Goal: Task Accomplishment & Management: Use online tool/utility

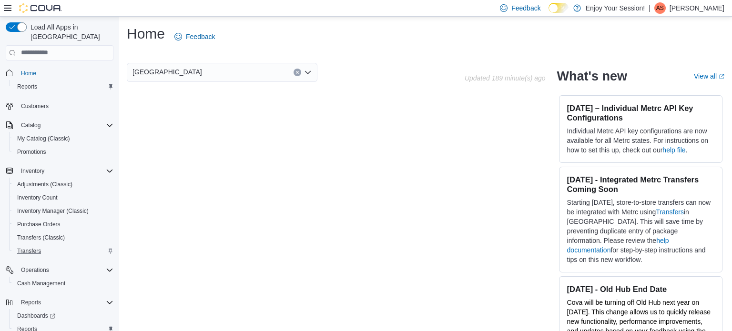
scroll to position [21, 0]
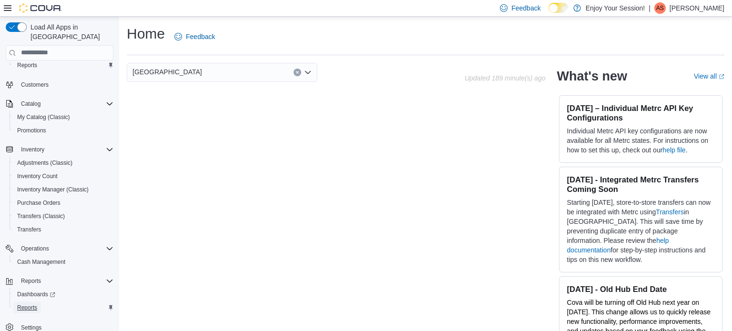
click at [30, 304] on span "Reports" at bounding box center [27, 308] width 20 height 8
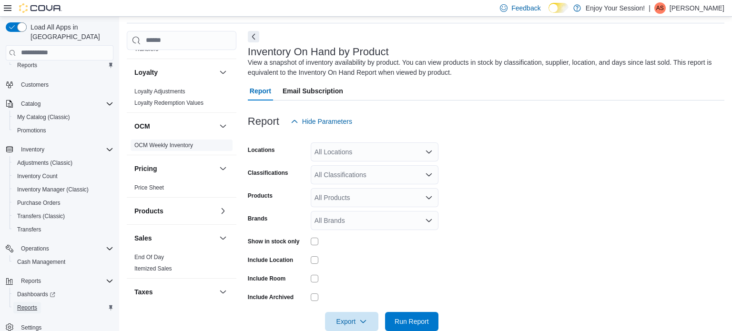
scroll to position [271, 0]
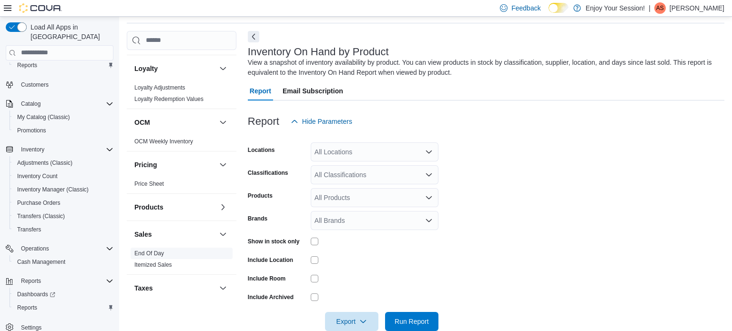
click at [151, 252] on link "End Of Day" at bounding box center [149, 253] width 30 height 7
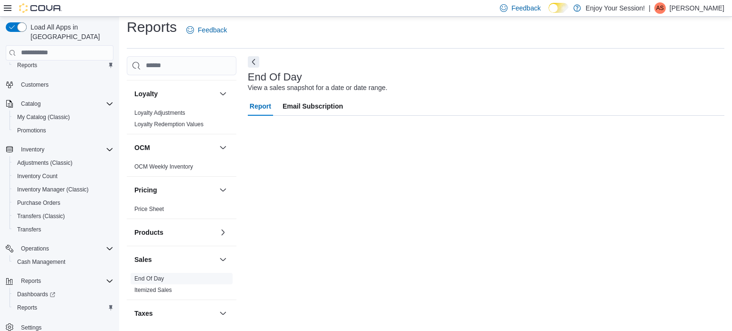
scroll to position [6, 0]
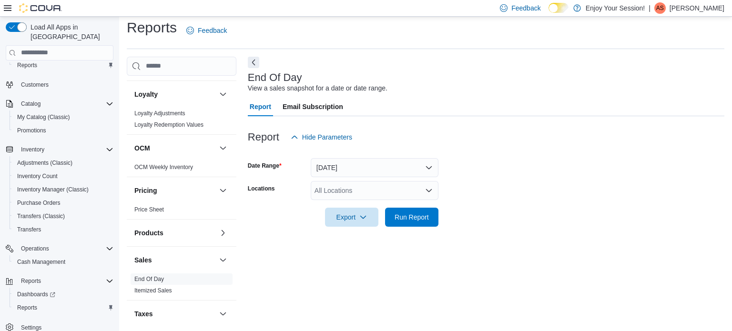
click at [428, 189] on icon "Open list of options" at bounding box center [429, 191] width 8 height 8
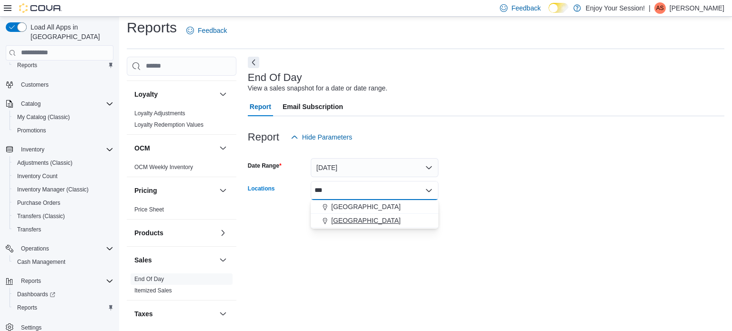
type input "***"
click at [365, 218] on div "[GEOGRAPHIC_DATA]" at bounding box center [375, 221] width 116 height 10
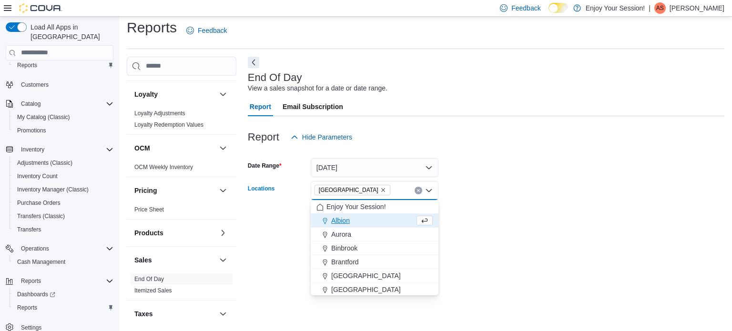
click at [491, 206] on div at bounding box center [486, 204] width 477 height 8
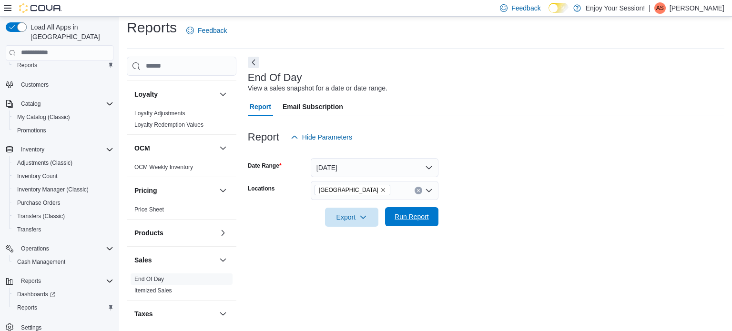
click at [420, 215] on span "Run Report" at bounding box center [412, 217] width 34 height 10
